Goal: Share content: Share content

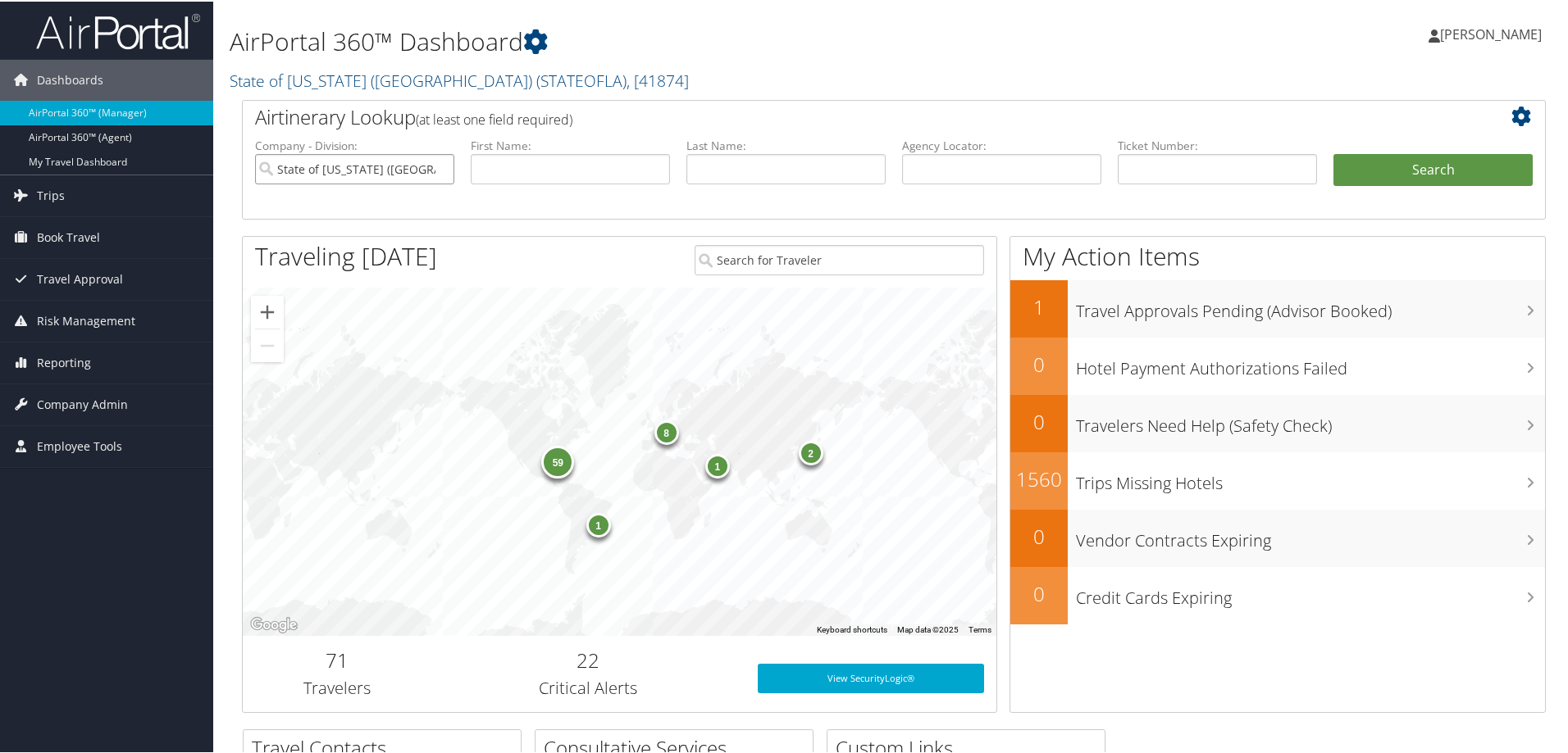
click at [439, 164] on input "State of [US_STATE] ([GEOGRAPHIC_DATA])" at bounding box center [354, 167] width 199 height 30
click at [977, 175] on input "text" at bounding box center [1000, 167] width 199 height 30
type input "d715t4"
click at [1483, 163] on button "Search" at bounding box center [1432, 168] width 199 height 32
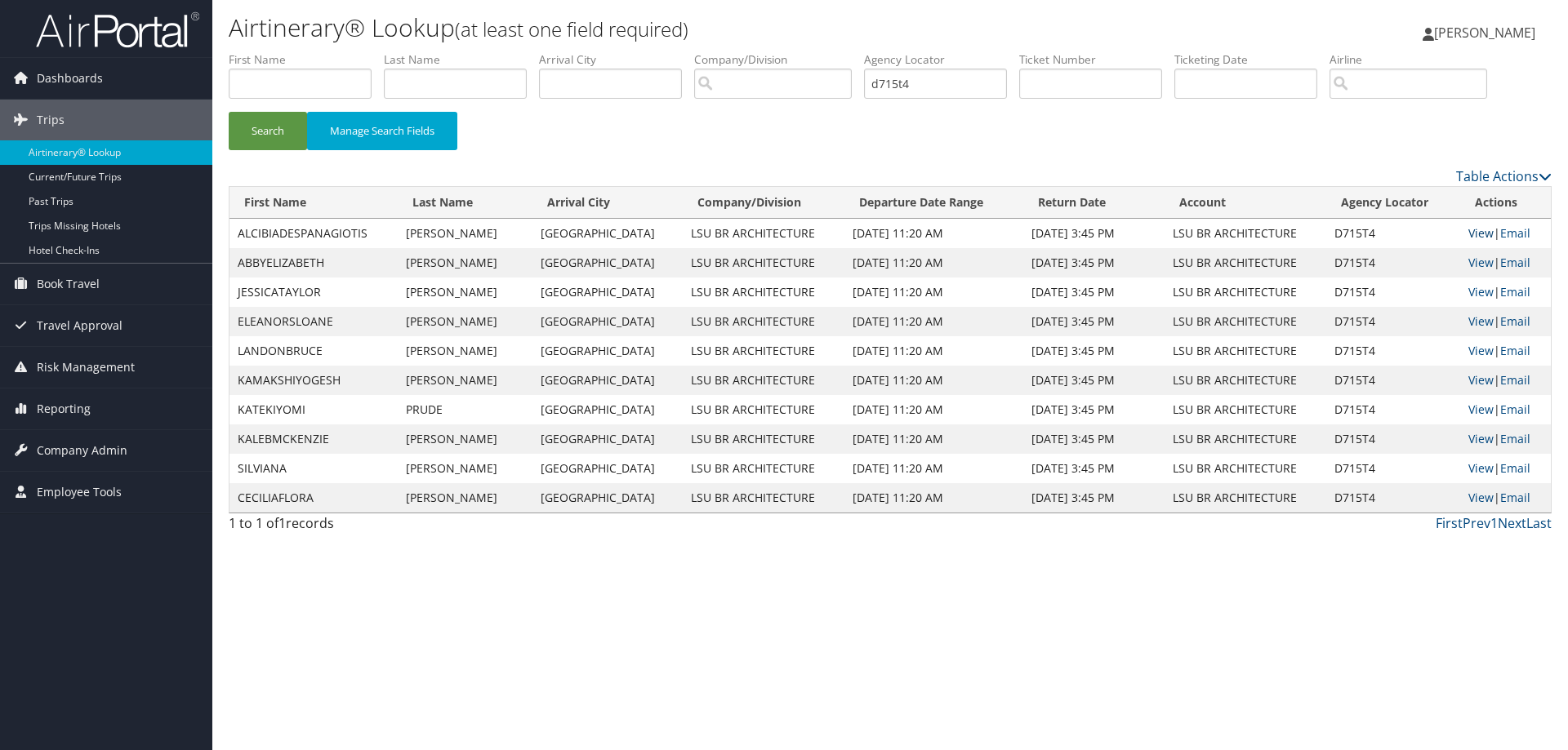
click at [1469, 235] on link "View" at bounding box center [1480, 233] width 25 height 16
drag, startPoint x: 865, startPoint y: 83, endPoint x: 790, endPoint y: 75, distance: 75.4
click at [790, 52] on ul "First Name Last Name Departure City Arrival City Company/Division Airport/City …" at bounding box center [889, 52] width 1323 height 0
type input "D7163Q"
click at [228, 111] on button "Search" at bounding box center [267, 131] width 78 height 39
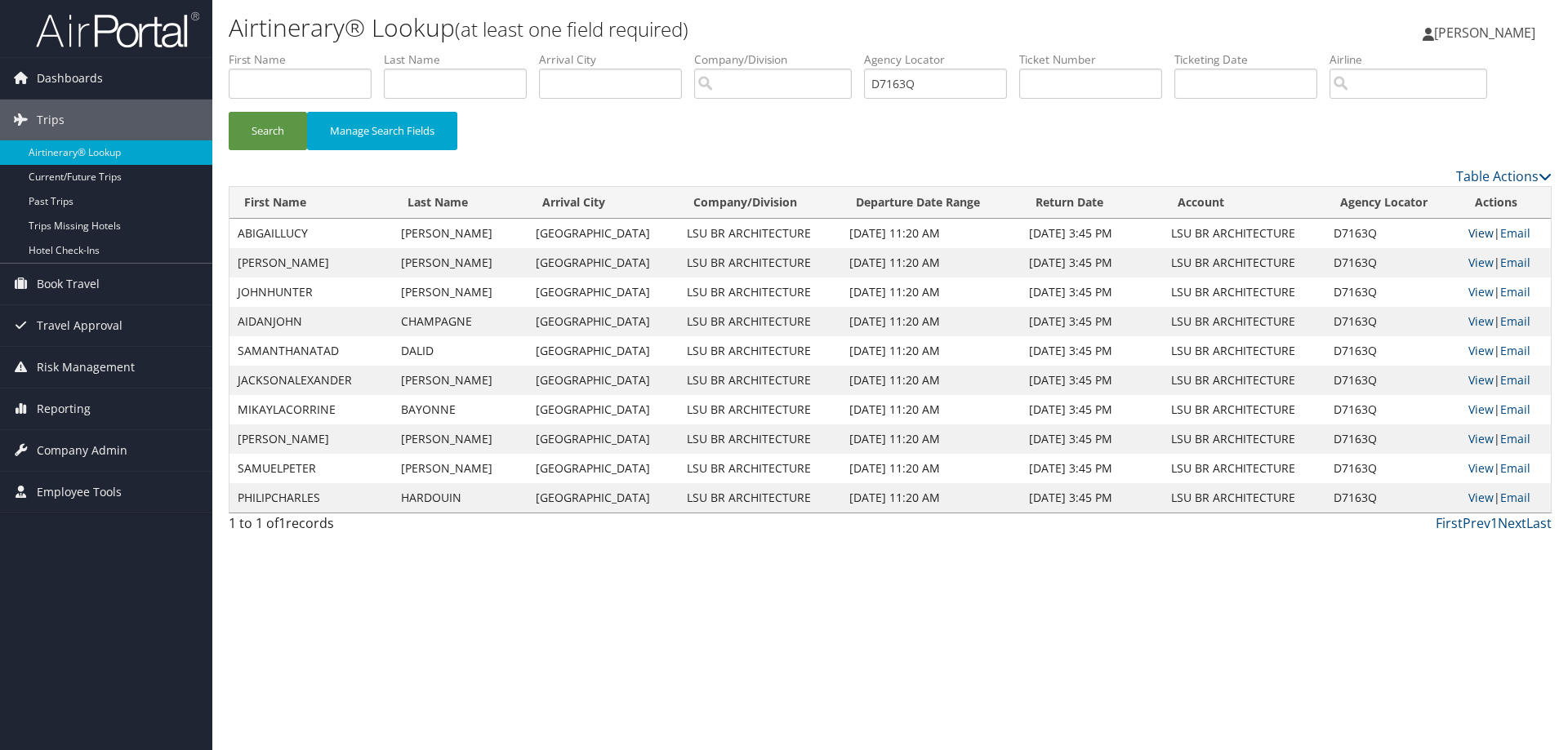
click at [1473, 234] on link "View" at bounding box center [1480, 233] width 25 height 16
click at [121, 31] on img at bounding box center [117, 30] width 163 height 39
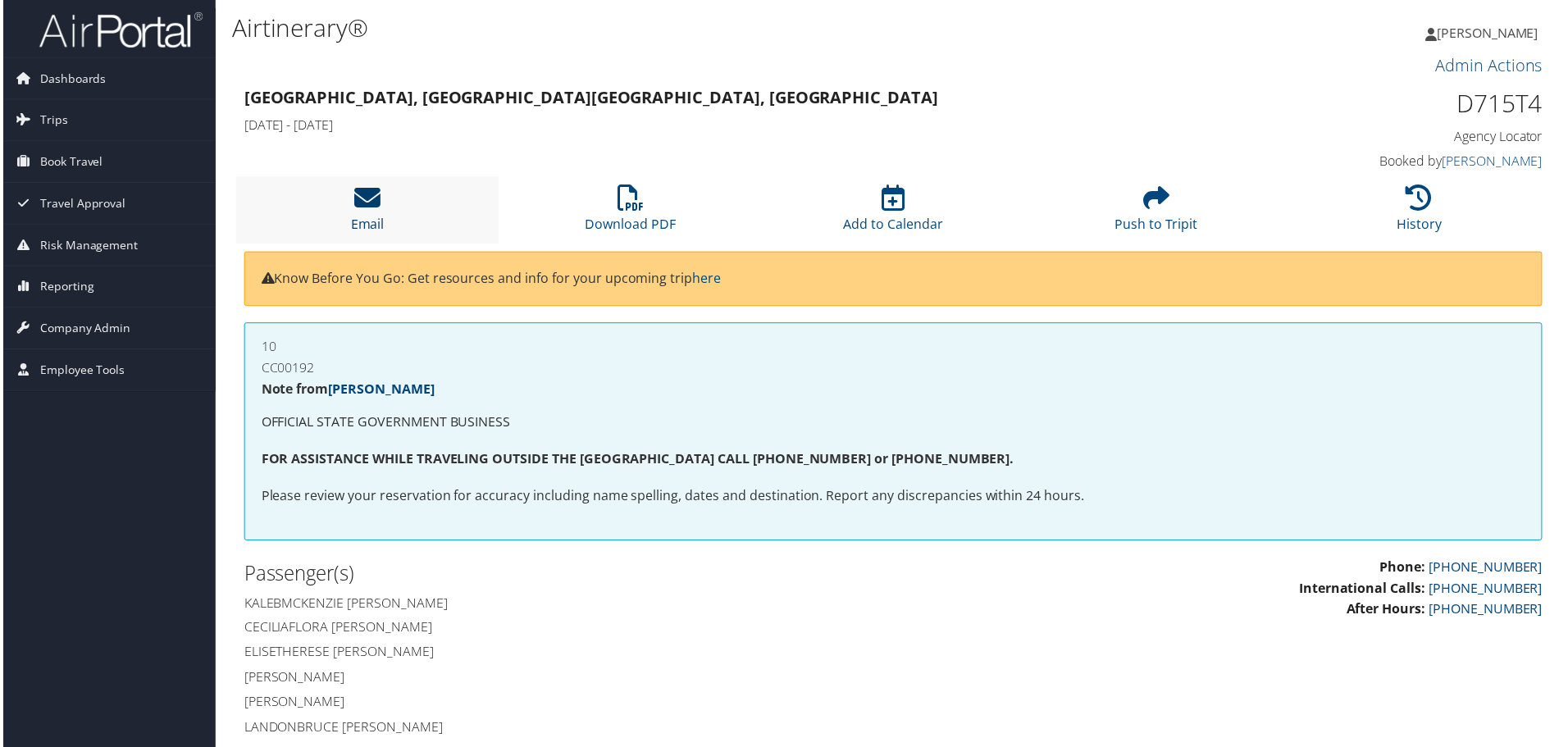
click at [368, 203] on icon at bounding box center [365, 198] width 26 height 26
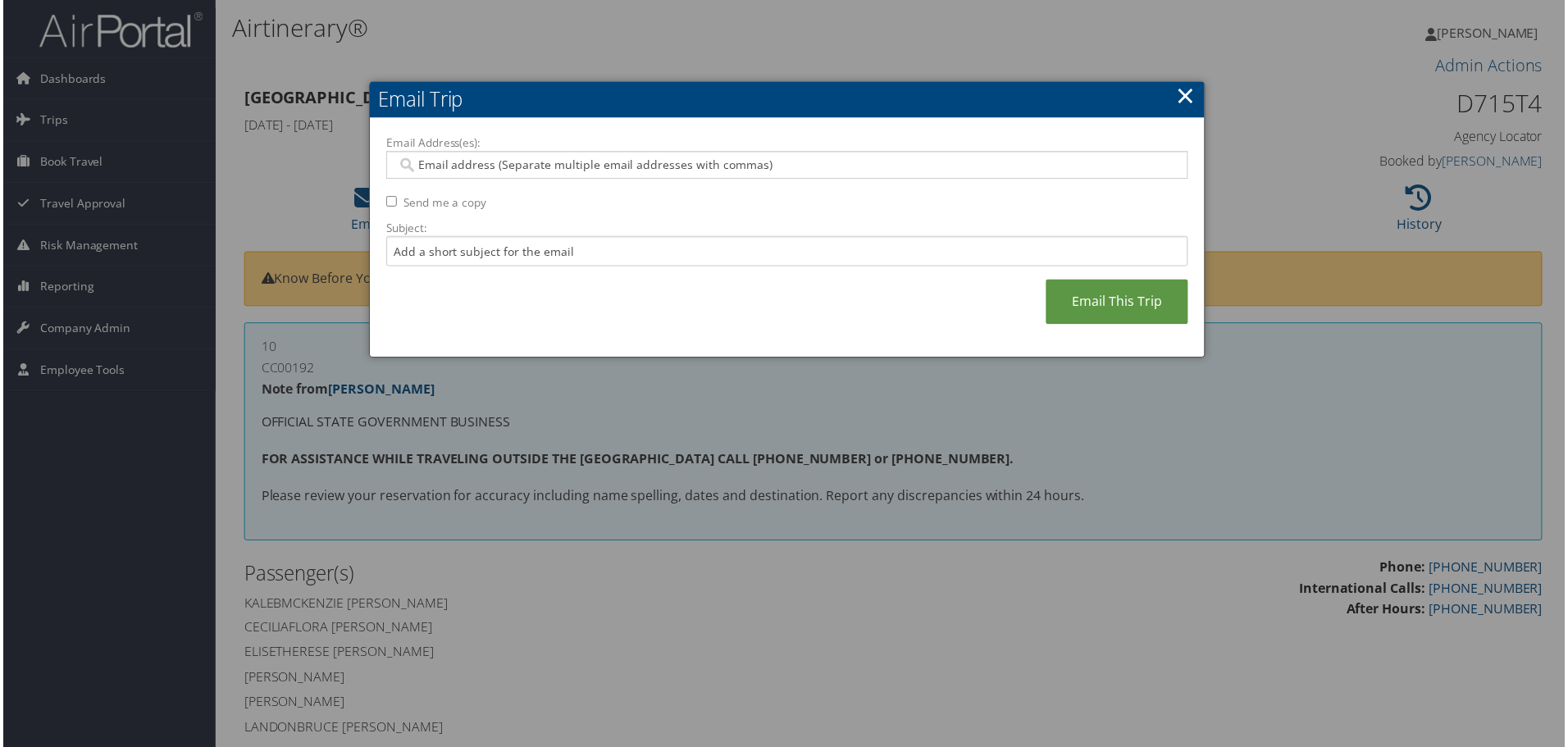
click at [547, 164] on input "Email Address(es):" at bounding box center [786, 165] width 783 height 17
type input "holmquist1@lsu.edu"
click at [535, 248] on input "Subject:" at bounding box center [787, 251] width 805 height 31
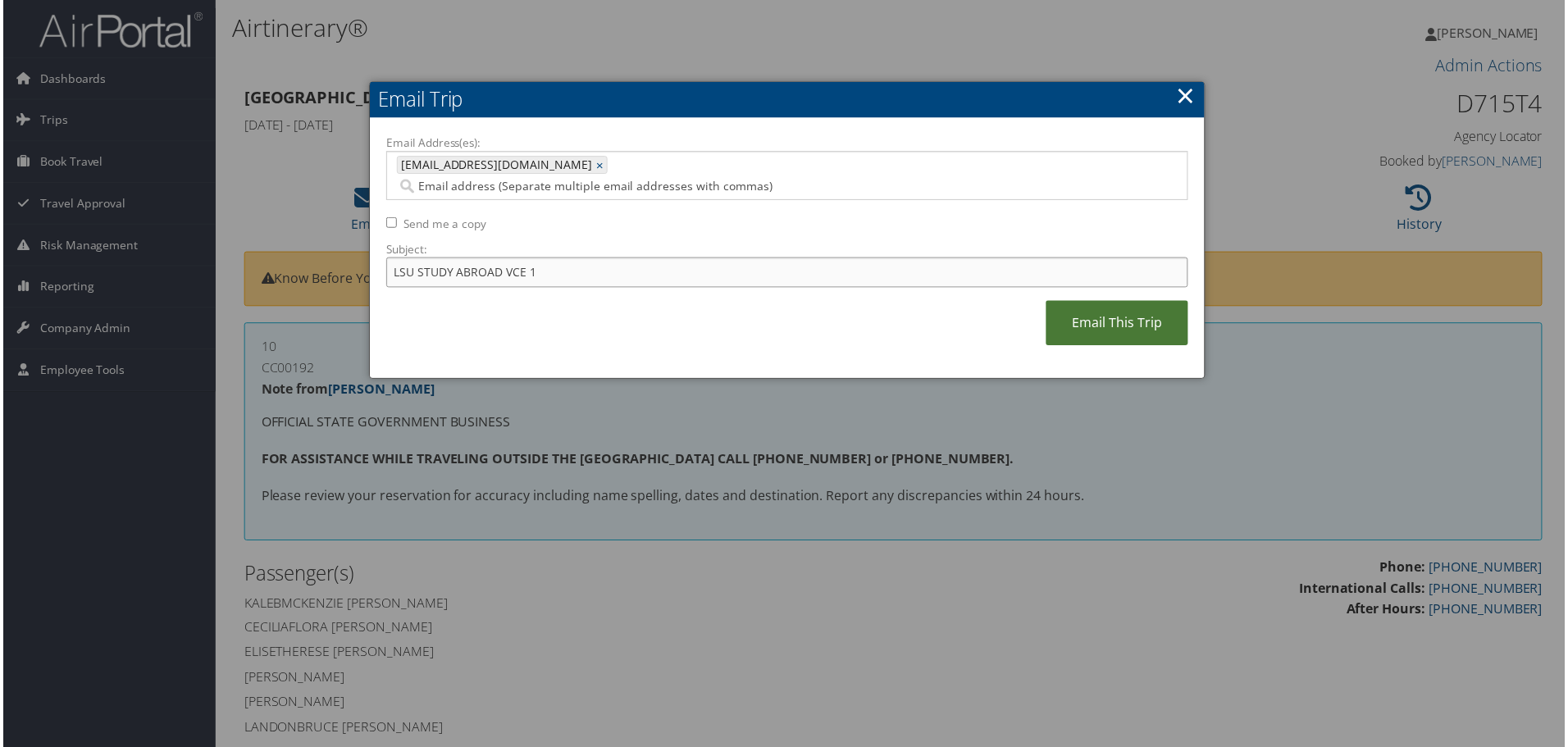
type input "LSU STUDY ABROAD VCE 1"
click at [1102, 301] on link "Email This Trip" at bounding box center [1118, 324] width 142 height 45
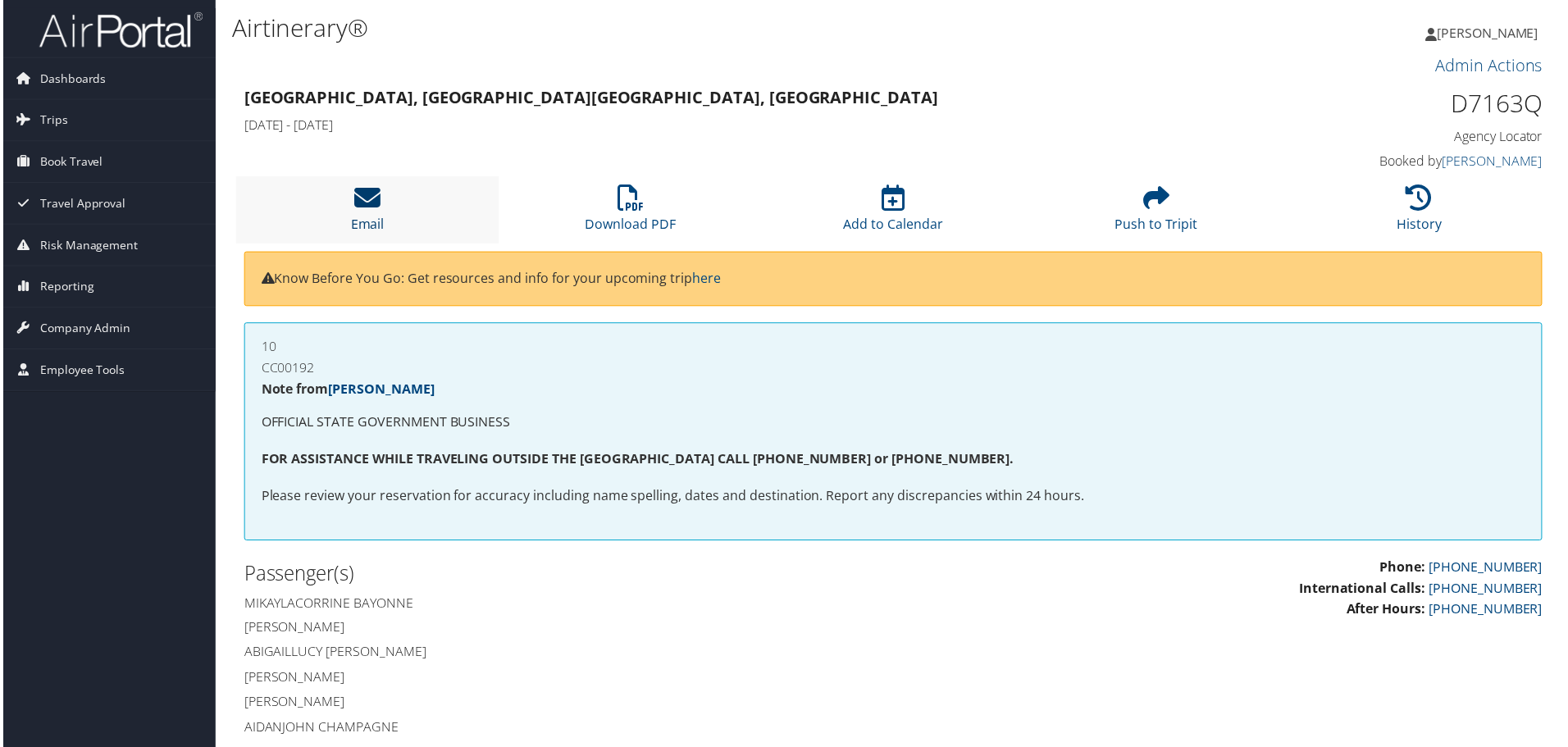
click at [361, 199] on icon at bounding box center [365, 198] width 26 height 26
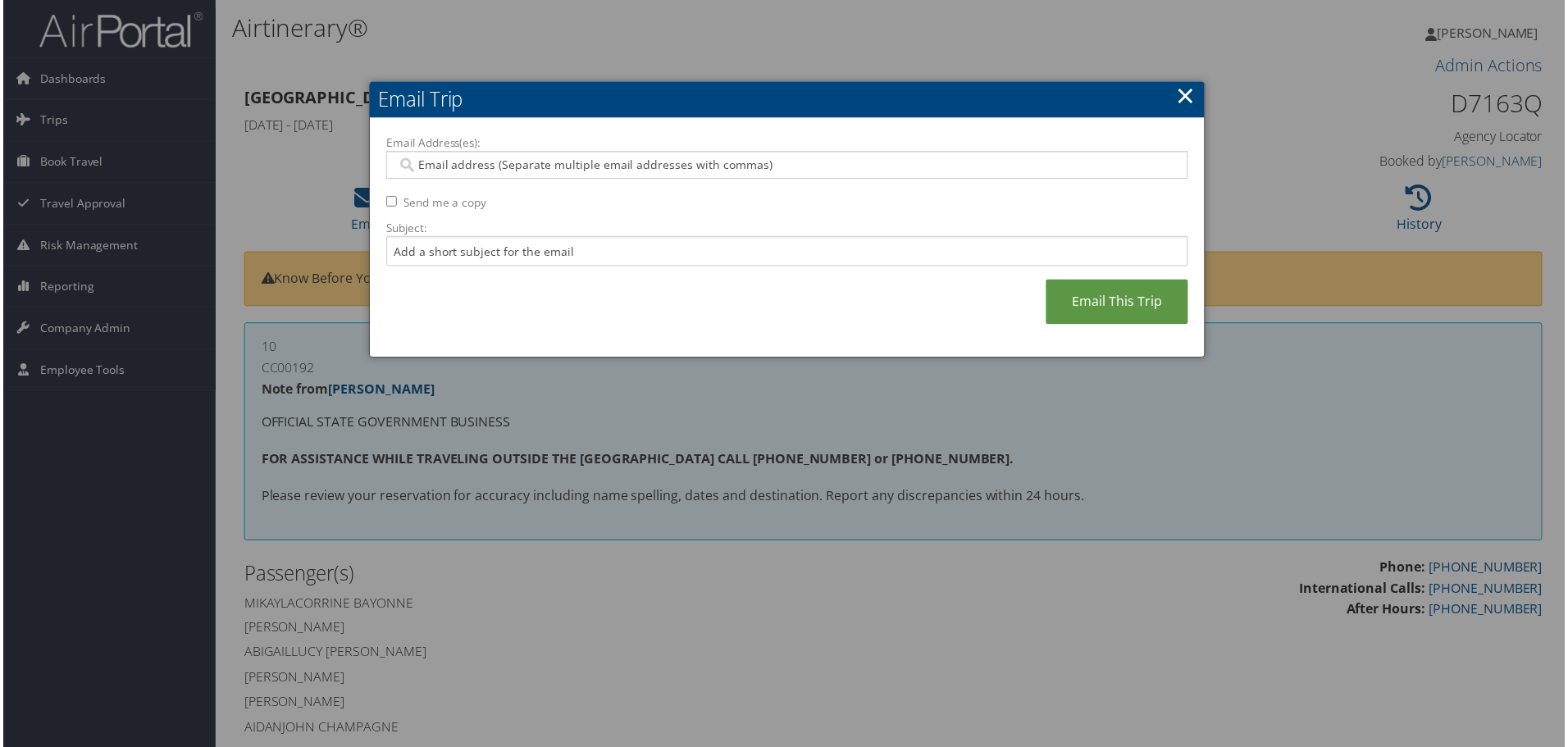
click at [569, 160] on input "Email Address(es):" at bounding box center [786, 165] width 783 height 17
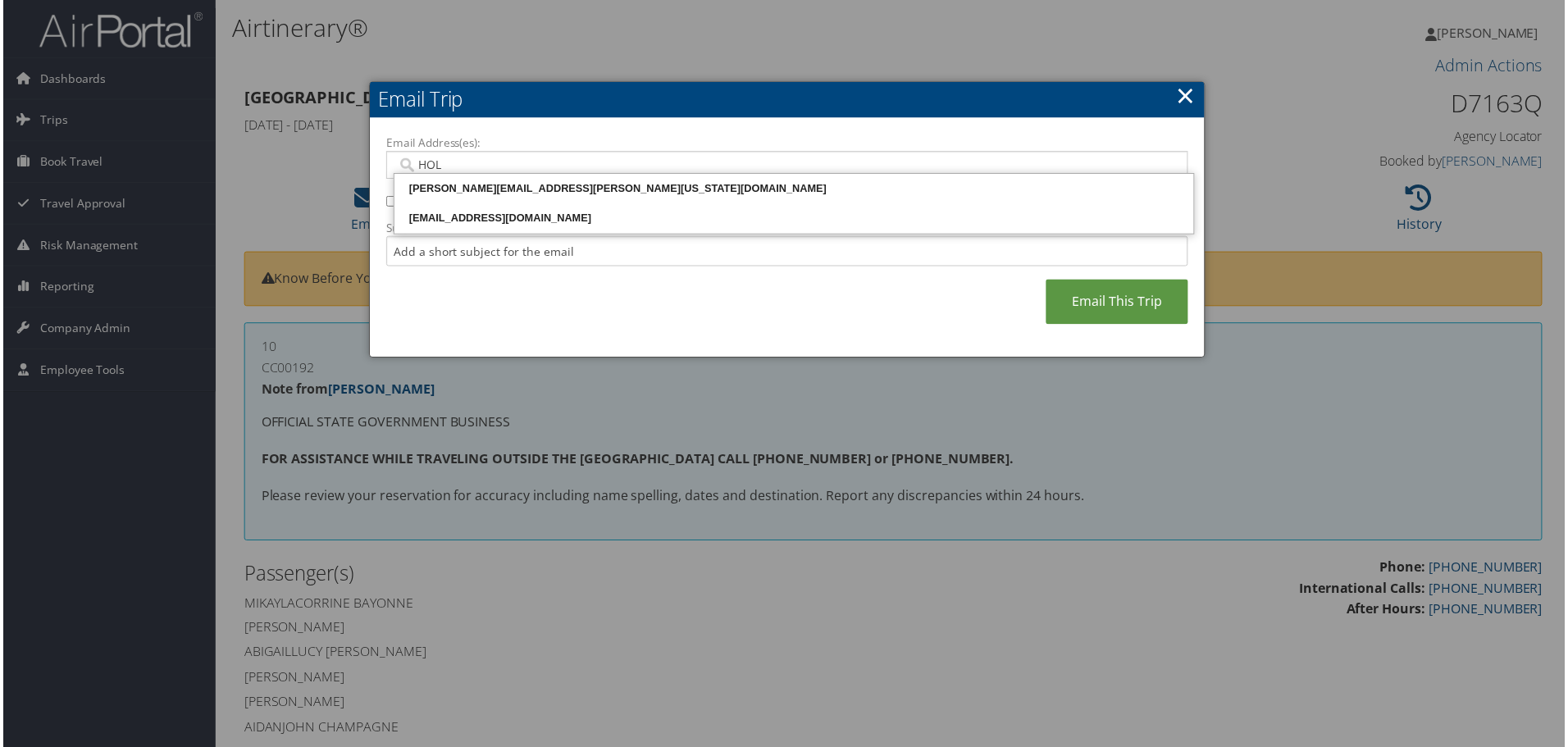
type input "HOLM"
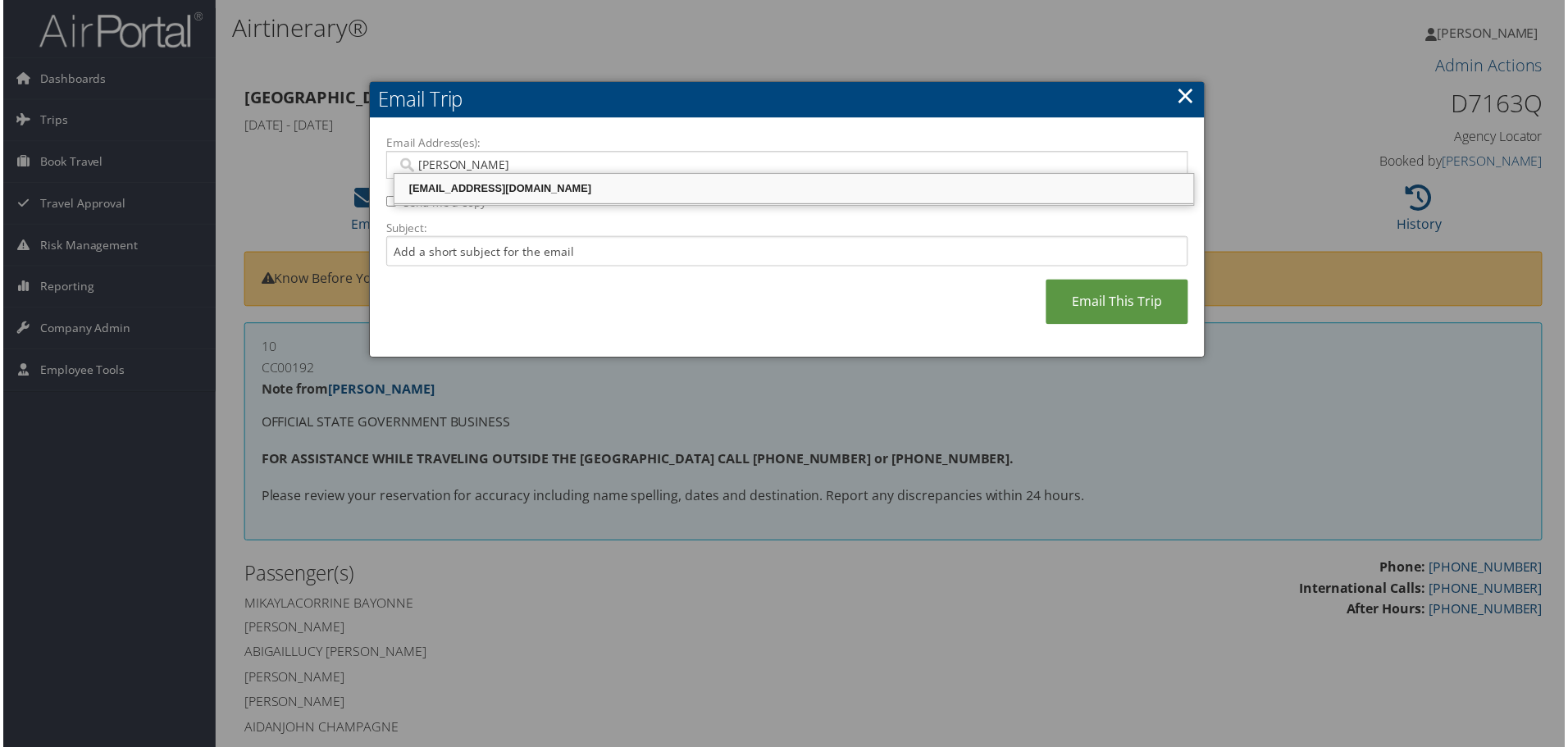
click at [532, 191] on div "holmquist1@lsu.edu" at bounding box center [793, 190] width 798 height 17
type input "holmquist1@lsu.edu"
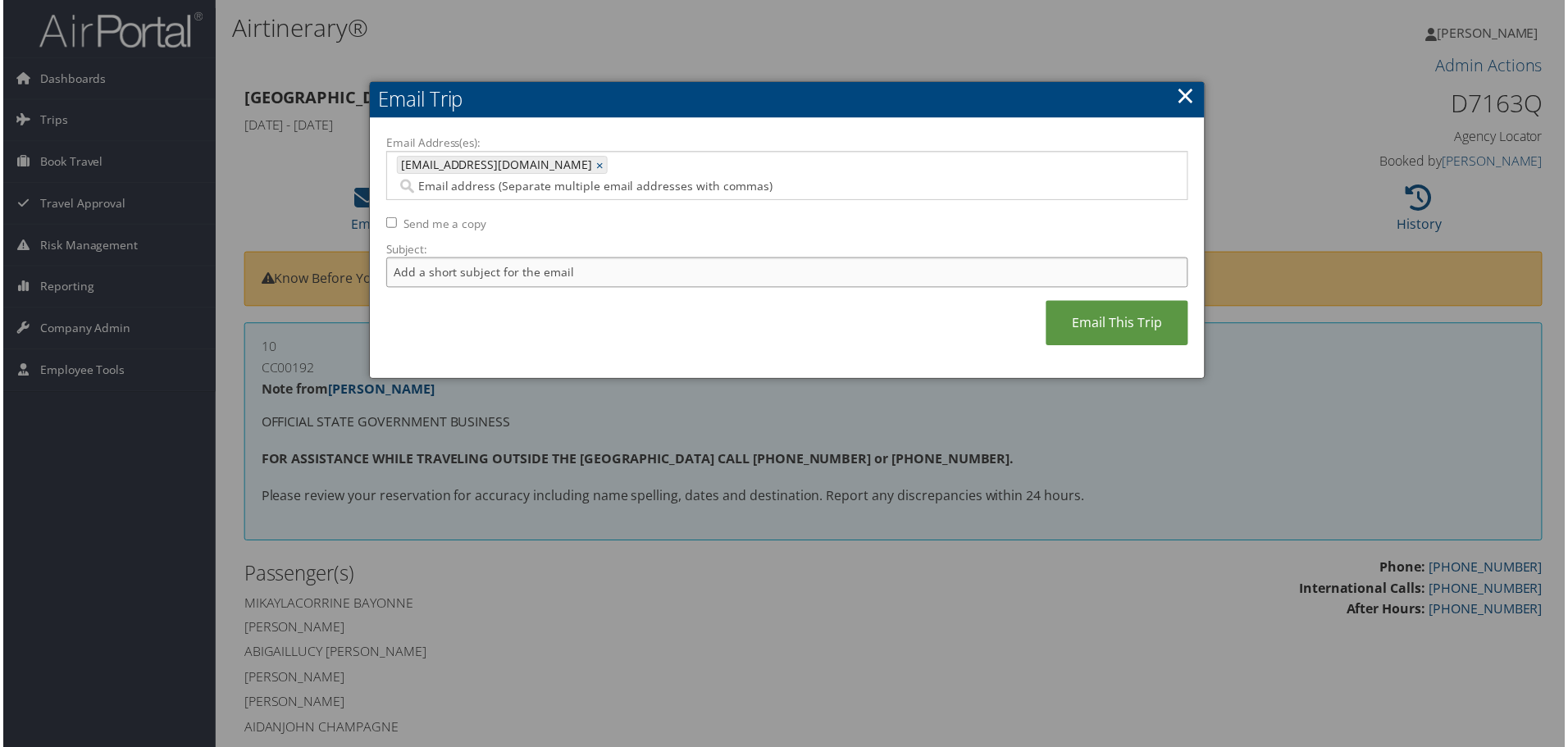
click at [483, 258] on input "Subject:" at bounding box center [787, 273] width 805 height 31
type input "LSU STUDY ABROAD VCE 2"
click at [1106, 301] on link "Email This Trip" at bounding box center [1118, 324] width 142 height 45
